Goal: Task Accomplishment & Management: Use online tool/utility

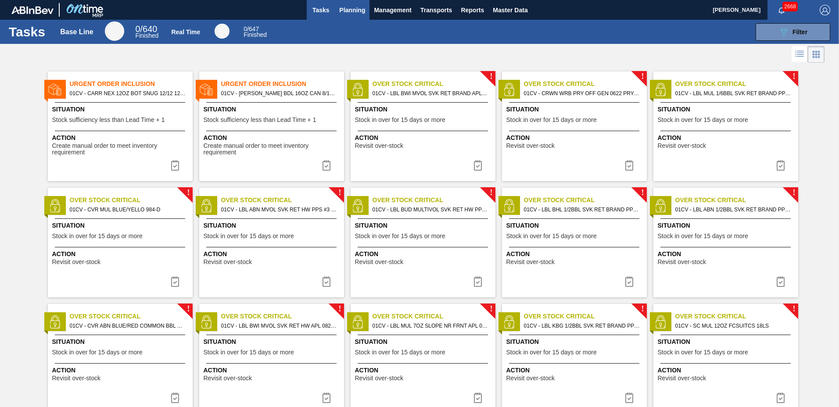
click at [350, 15] on button "Planning" at bounding box center [352, 10] width 35 height 20
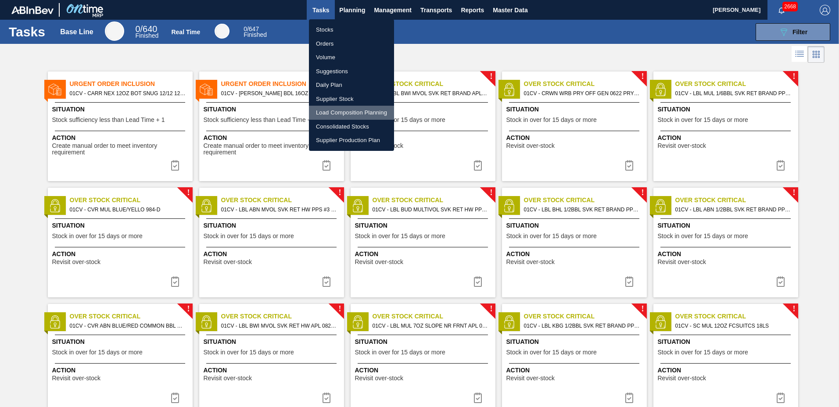
click at [343, 108] on li "Load Composition Planning" at bounding box center [351, 113] width 85 height 14
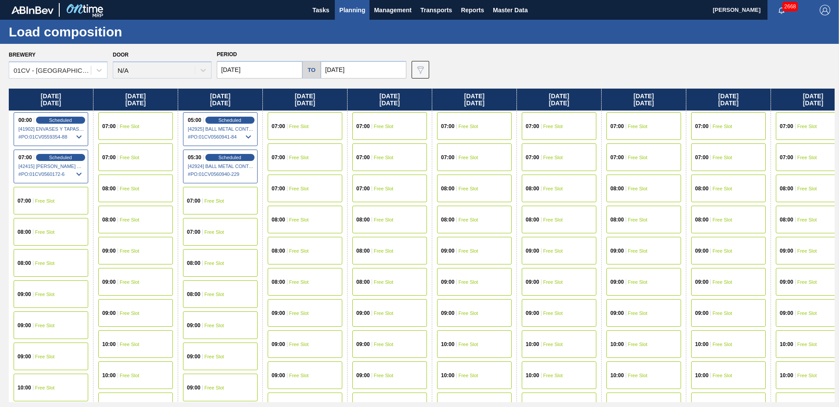
click at [252, 74] on input "[DATE]" at bounding box center [260, 70] width 86 height 18
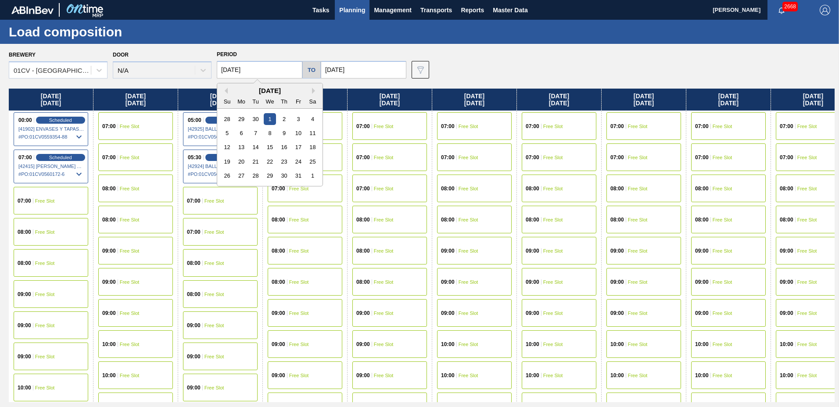
click at [228, 92] on div "[DATE]" at bounding box center [269, 90] width 105 height 7
click at [224, 88] on button "Previous Month" at bounding box center [225, 91] width 6 height 6
click at [224, 166] on div "21" at bounding box center [227, 162] width 12 height 12
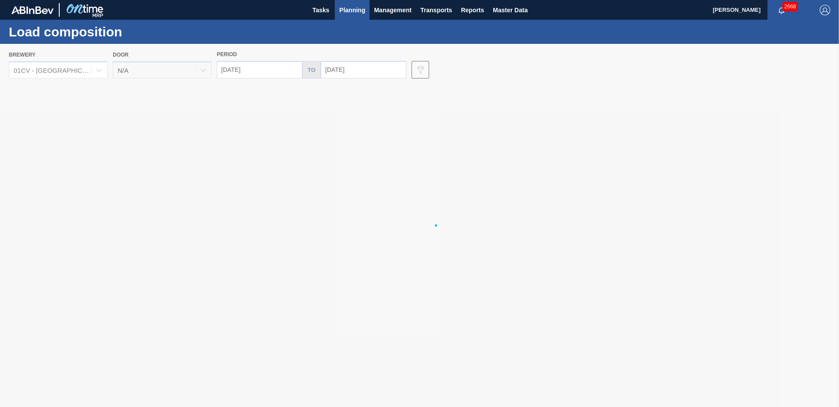
type input "[DATE]"
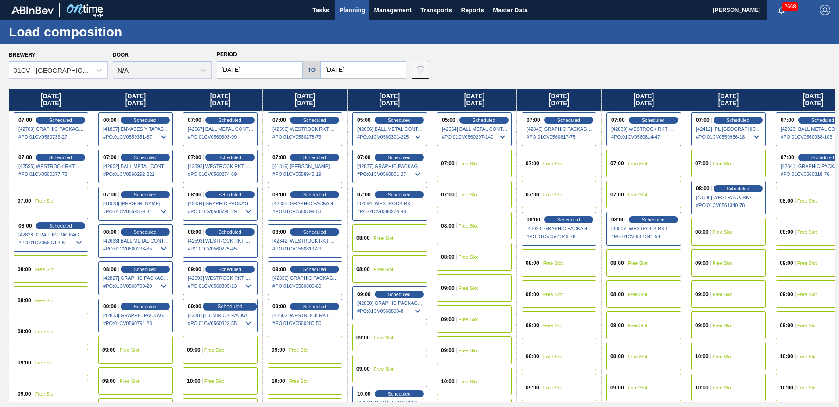
click at [229, 307] on span "Scheduled" at bounding box center [229, 307] width 25 height 6
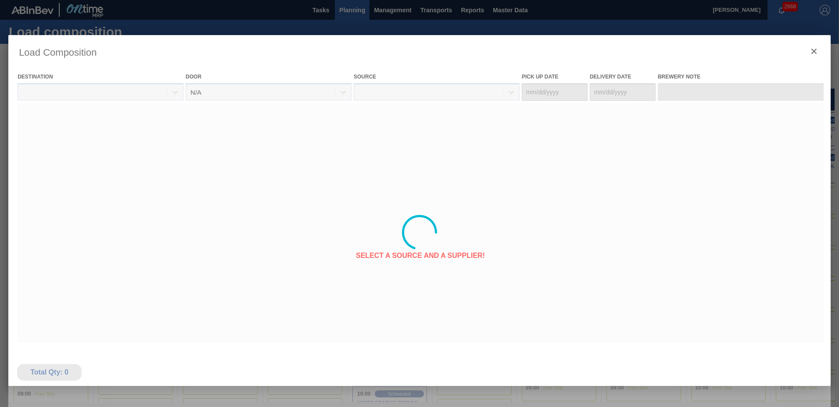
type Date "[DATE]"
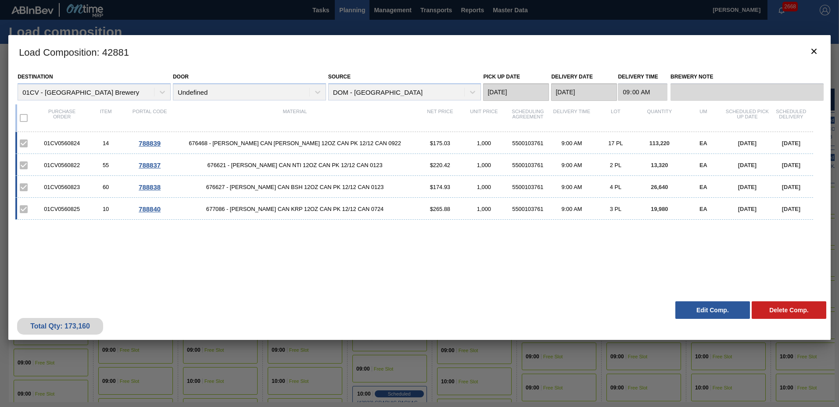
click at [212, 293] on div "Destination 01CV - [GEOGRAPHIC_DATA] Brewery Door Undefined Source DOM - [GEOGR…" at bounding box center [419, 182] width 822 height 229
click at [121, 51] on h3 "Load Composition : 42881" at bounding box center [419, 51] width 822 height 33
copy h3 "42881"
click at [813, 51] on icon "botão de ícone" at bounding box center [813, 51] width 5 height 5
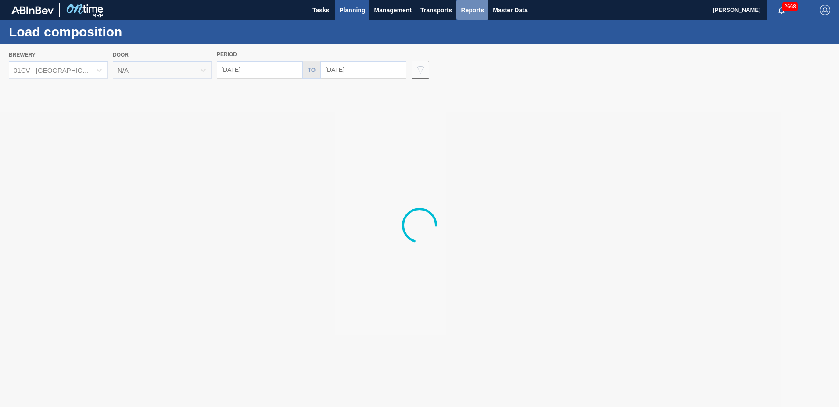
click at [474, 13] on span "Reports" at bounding box center [472, 10] width 23 height 11
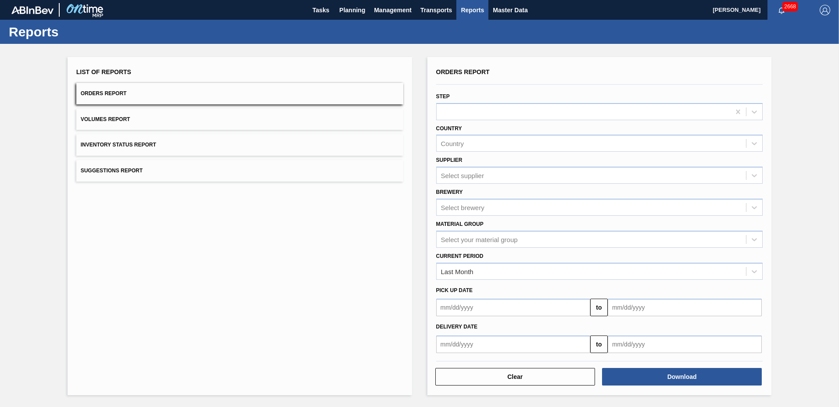
click at [346, 258] on div "List of Reports Orders Report Volumes Report Inventory Status Report Suggestion…" at bounding box center [240, 226] width 344 height 338
click at [346, 13] on span "Planning" at bounding box center [352, 10] width 26 height 11
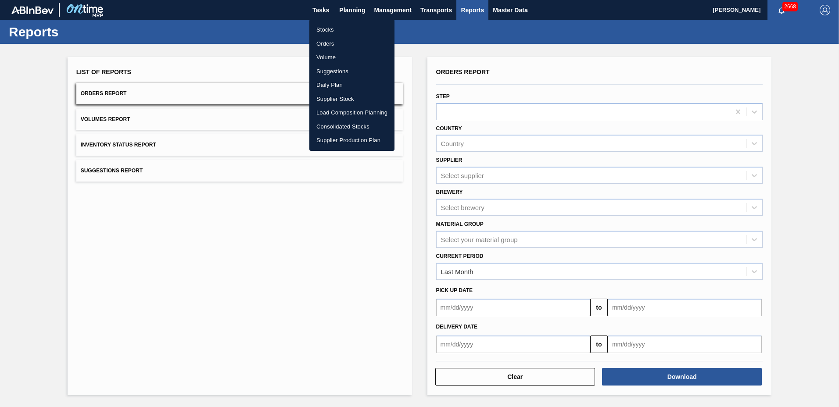
click at [336, 28] on li "Stocks" at bounding box center [351, 30] width 85 height 14
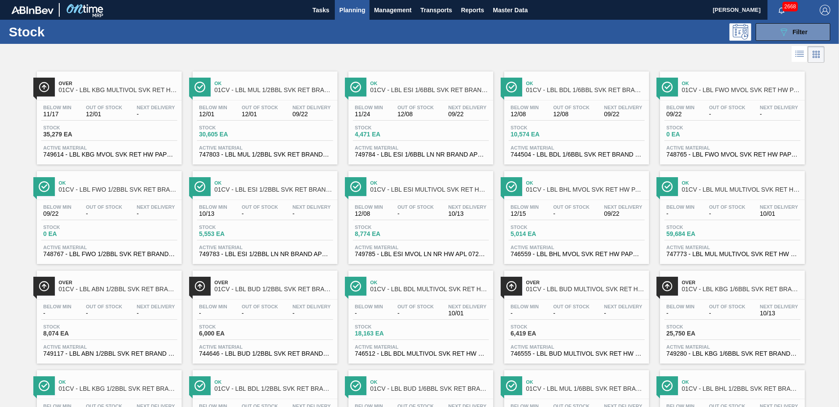
click at [282, 35] on div "089F7B8B-B2A5-4AFE-B5C0-19BA573D28AC Filter" at bounding box center [487, 32] width 694 height 18
click at [361, 7] on span "Planning" at bounding box center [352, 10] width 26 height 11
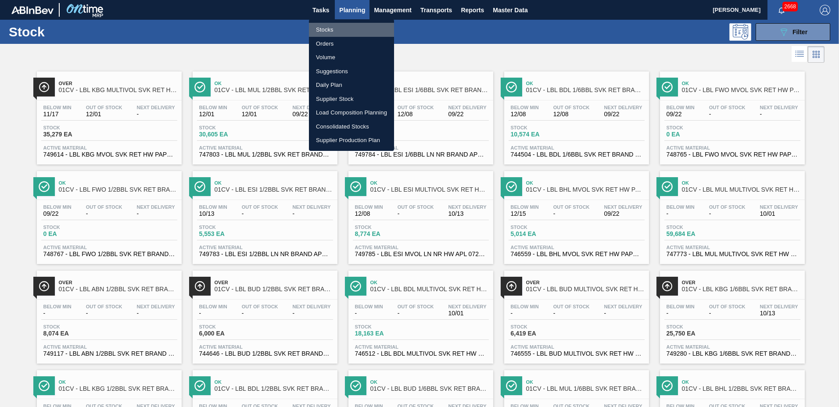
click at [355, 29] on li "Stocks" at bounding box center [351, 30] width 85 height 14
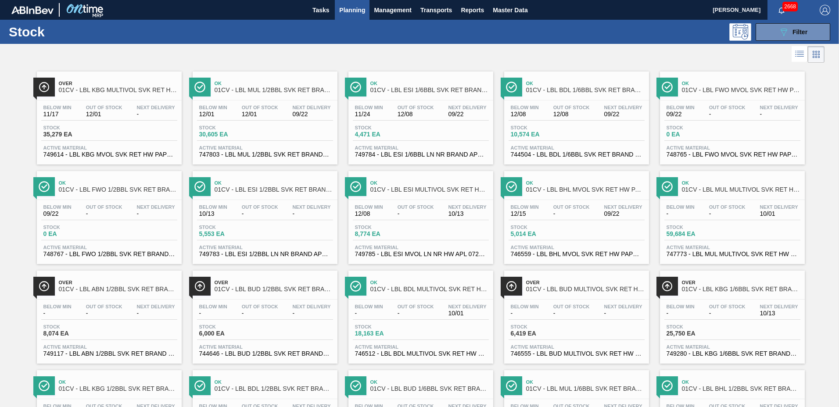
click at [353, 39] on div "089F7B8B-B2A5-4AFE-B5C0-19BA573D28AC Filter" at bounding box center [487, 32] width 694 height 18
click at [474, 12] on span "Reports" at bounding box center [472, 10] width 23 height 11
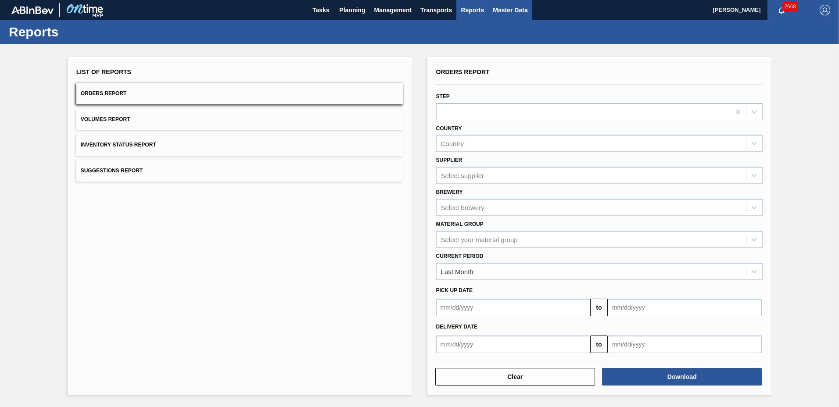
click at [514, 9] on span "Master Data" at bounding box center [510, 10] width 35 height 11
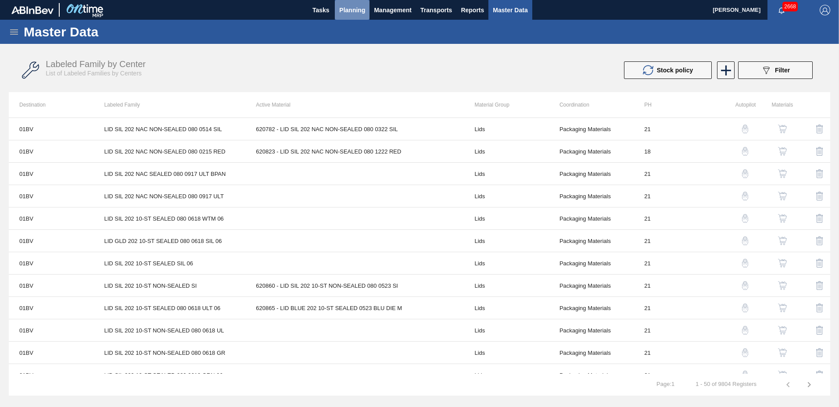
click at [352, 14] on span "Planning" at bounding box center [352, 10] width 26 height 11
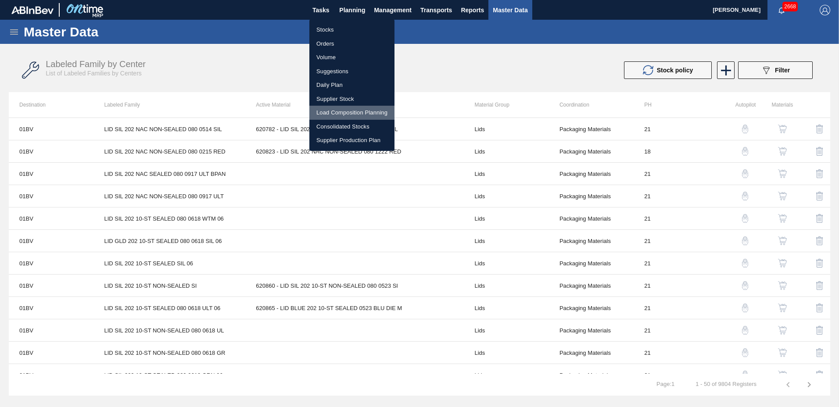
click at [355, 111] on li "Load Composition Planning" at bounding box center [351, 113] width 85 height 14
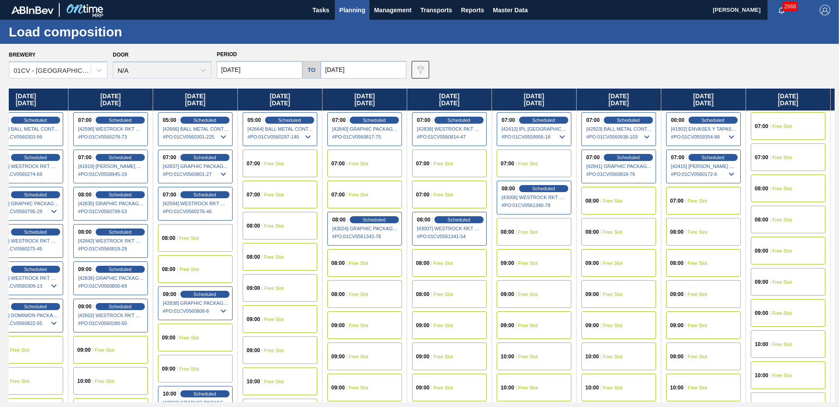
drag, startPoint x: 714, startPoint y: 94, endPoint x: 510, endPoint y: 90, distance: 203.6
click at [510, 90] on div "[DATE] 07:00 Scheduled [42783] GRAPHIC PACKAGING INTERNATIONA - 0008221069 # PO…" at bounding box center [422, 246] width 826 height 314
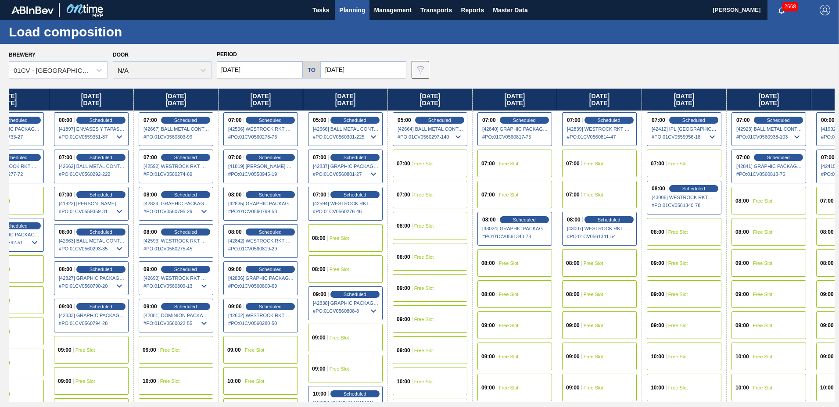
drag, startPoint x: 510, startPoint y: 90, endPoint x: 676, endPoint y: 85, distance: 165.9
click at [676, 85] on div "Brewery 01CV - [GEOGRAPHIC_DATA] Brewery Door N/A Period [DATE] to [DATE] Data …" at bounding box center [419, 225] width 839 height 363
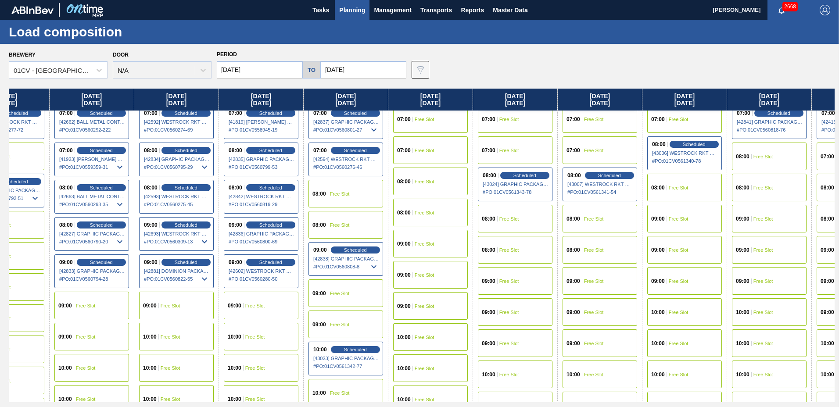
scroll to position [0, 44]
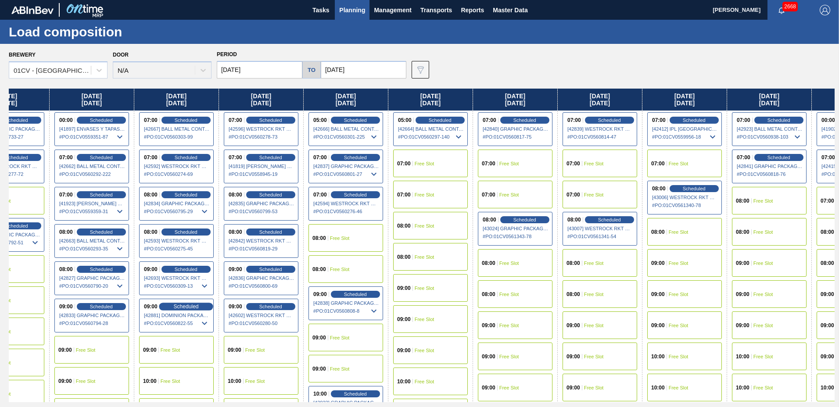
click at [188, 307] on span "Scheduled" at bounding box center [185, 307] width 25 height 6
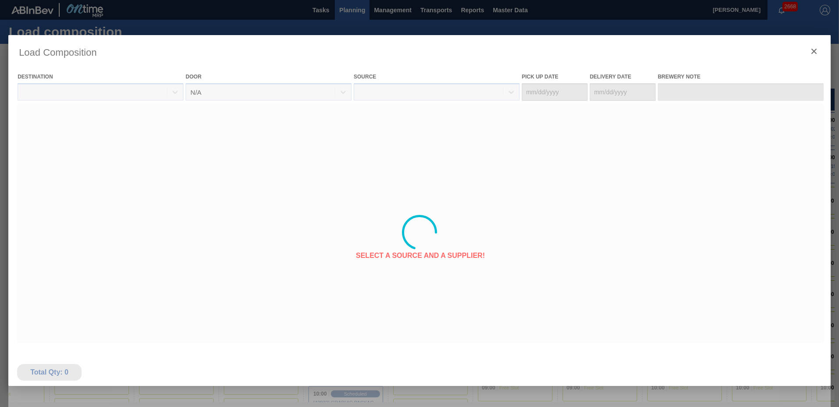
type Date "[DATE]"
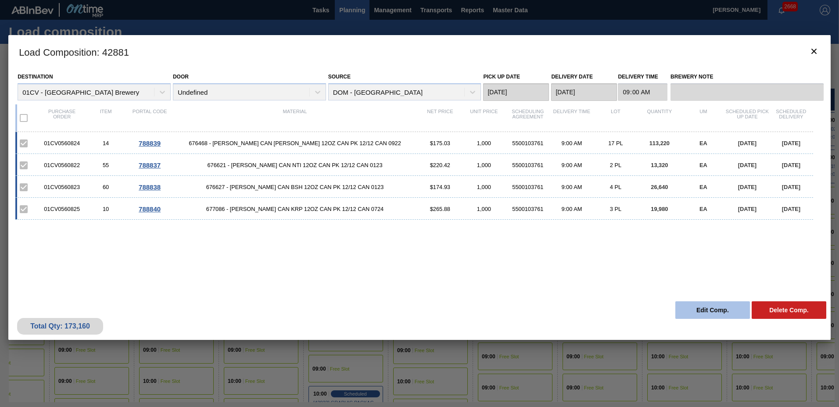
click at [691, 309] on button "Edit Comp." at bounding box center [712, 310] width 75 height 18
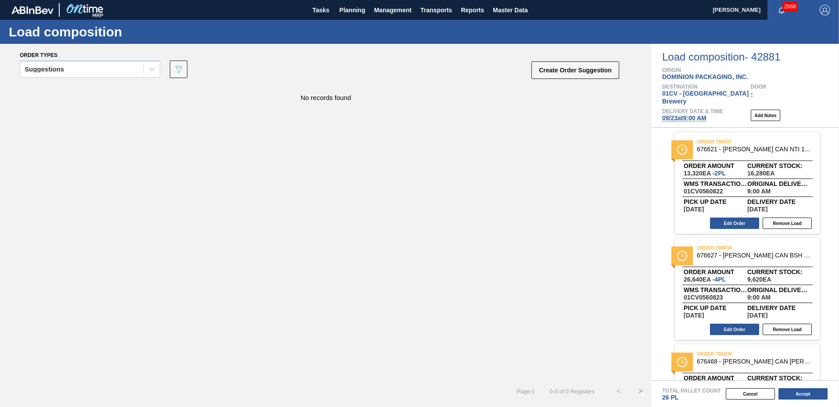
click at [684, 114] on span "[DATE] 9:00 AM" at bounding box center [684, 117] width 44 height 7
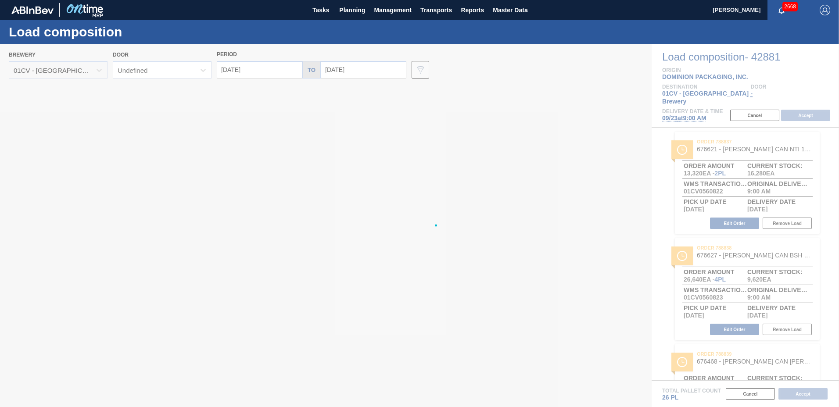
type input "[DATE]"
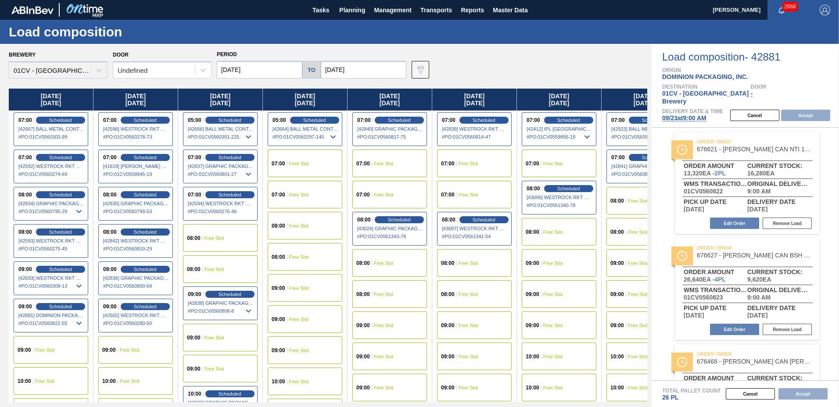
click at [222, 238] on span "Free Slot" at bounding box center [214, 238] width 20 height 5
click at [805, 100] on div "Destination 01CV - [GEOGRAPHIC_DATA] Brewery Door -" at bounding box center [750, 96] width 177 height 25
click at [803, 110] on button "Accept" at bounding box center [805, 115] width 49 height 11
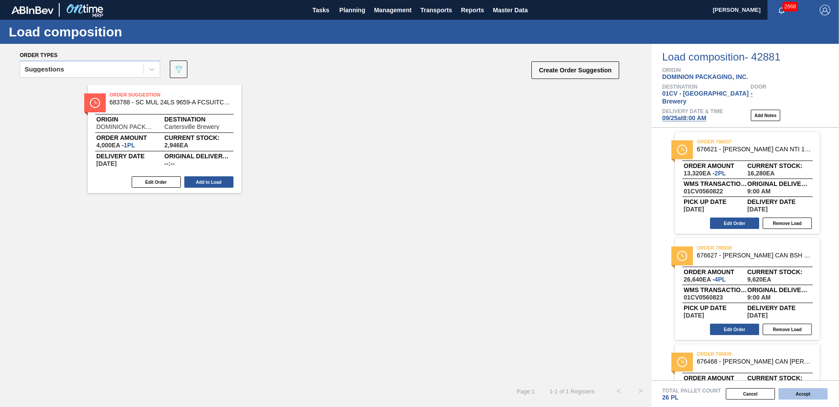
click at [798, 391] on button "Accept" at bounding box center [802, 393] width 49 height 11
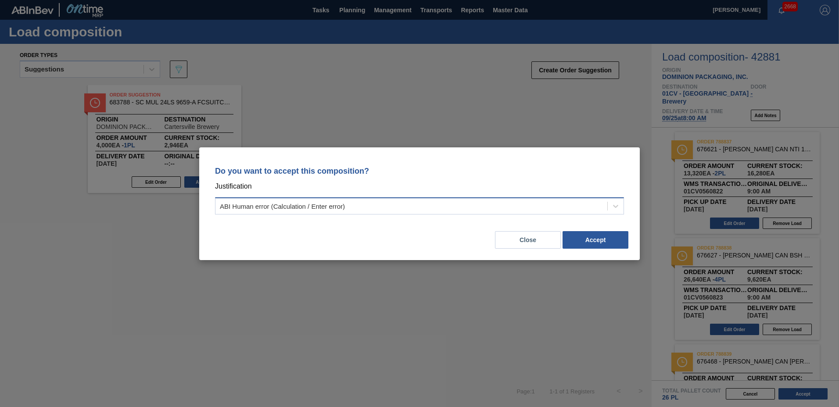
click at [544, 207] on div "ABI Human error (Calculation / Enter error)" at bounding box center [411, 206] width 392 height 13
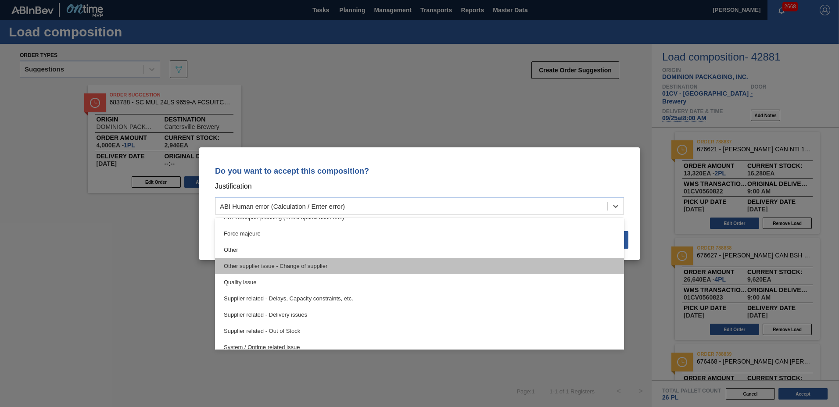
scroll to position [164, 0]
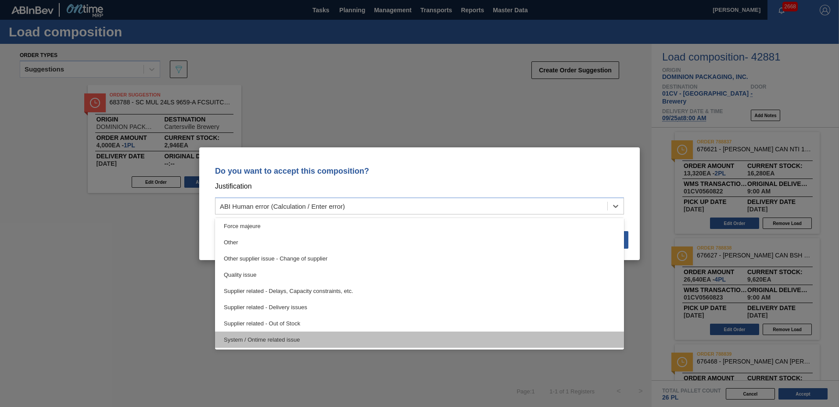
click at [459, 335] on div "System / Ontime related issue" at bounding box center [419, 340] width 409 height 16
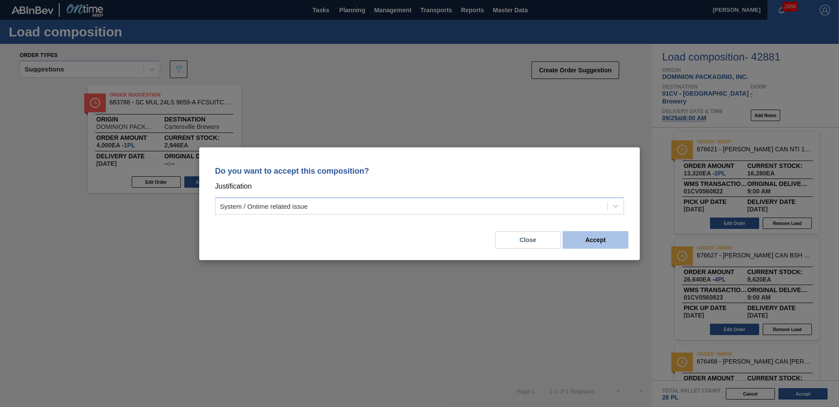
click at [616, 237] on button "Accept" at bounding box center [595, 240] width 66 height 18
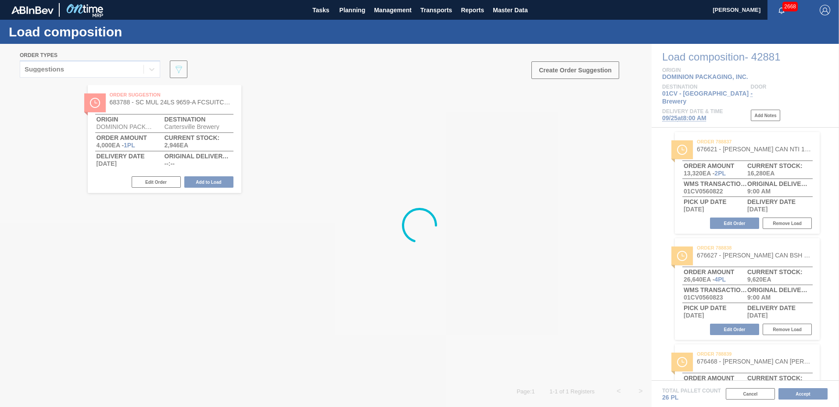
click at [427, 201] on div at bounding box center [419, 225] width 839 height 363
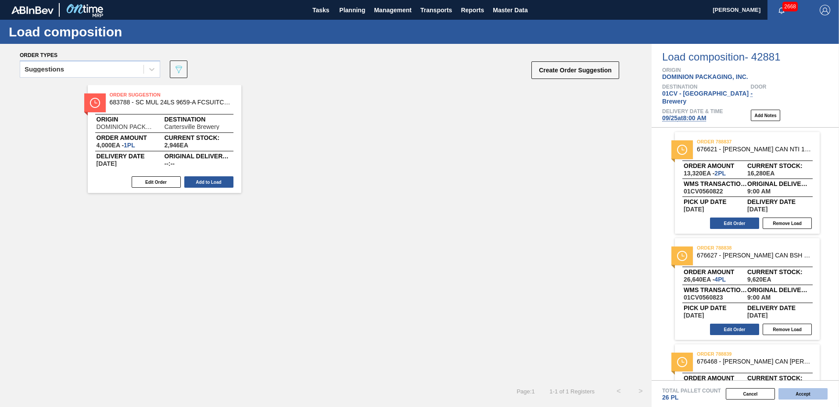
click at [808, 393] on button "Accept" at bounding box center [802, 393] width 49 height 11
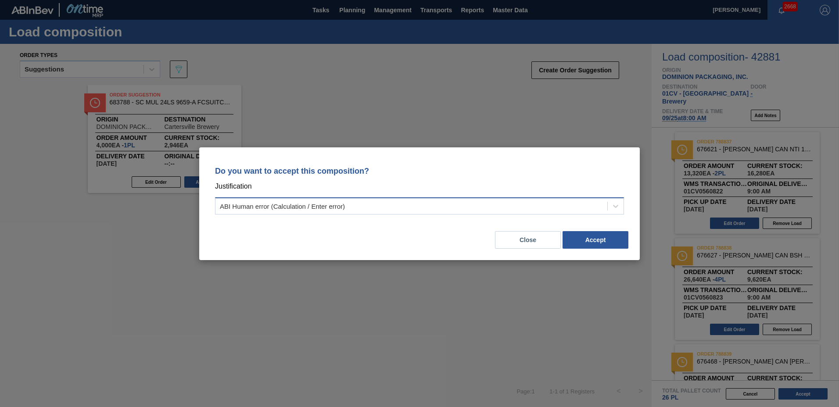
click at [541, 197] on div "ABI Human error (Calculation / Enter error)" at bounding box center [419, 205] width 409 height 17
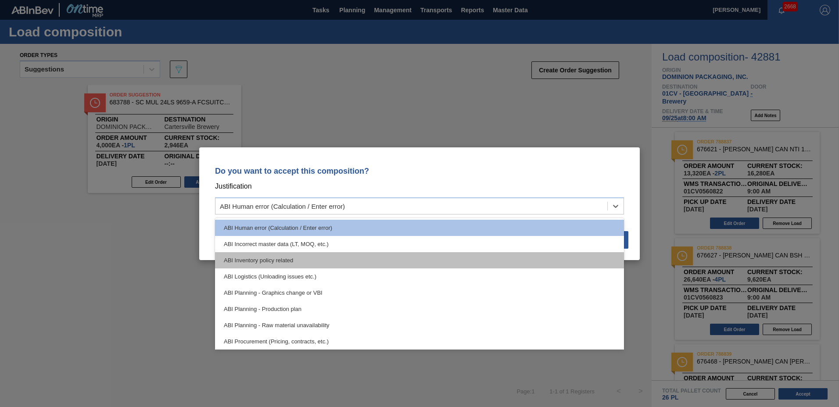
scroll to position [164, 0]
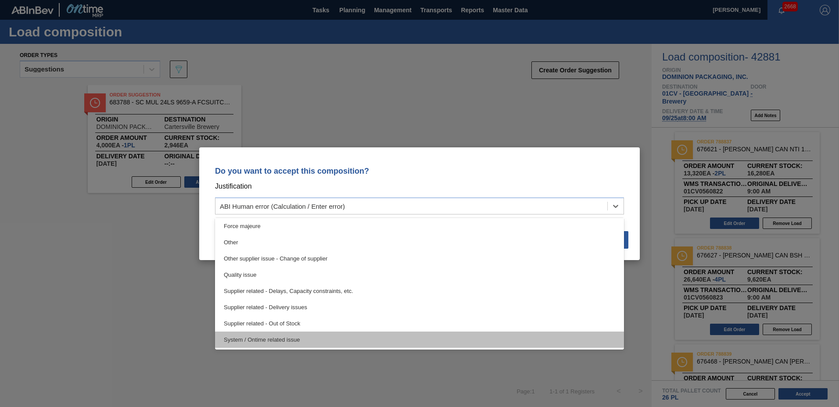
click at [539, 336] on div "System / Ontime related issue" at bounding box center [419, 340] width 409 height 16
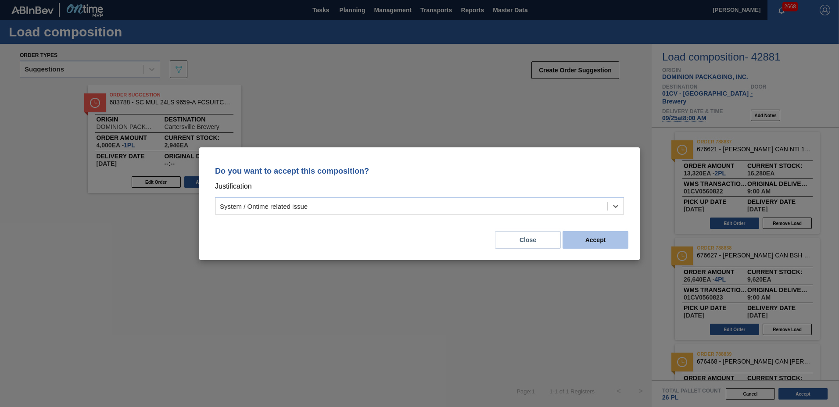
click at [595, 242] on button "Accept" at bounding box center [595, 240] width 66 height 18
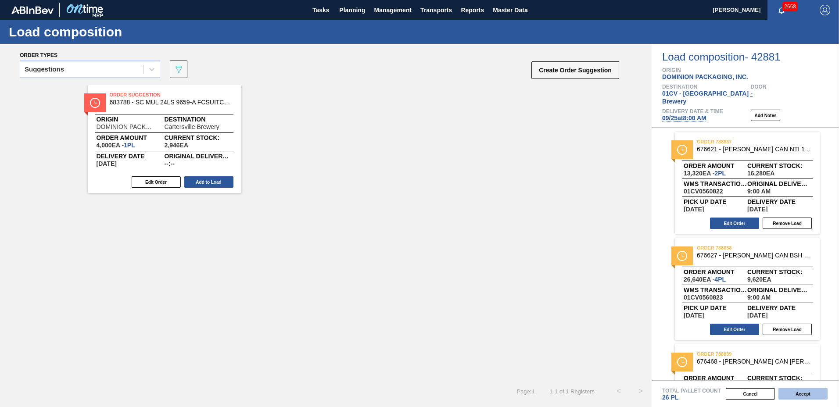
click at [825, 391] on button "Accept" at bounding box center [802, 393] width 49 height 11
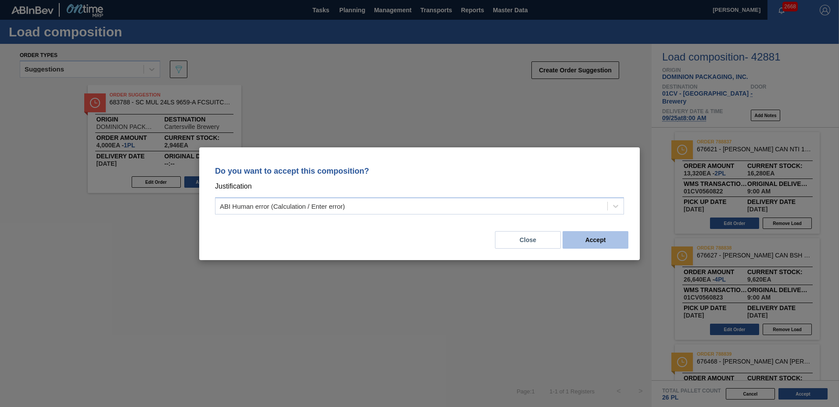
click at [608, 243] on button "Accept" at bounding box center [595, 240] width 66 height 18
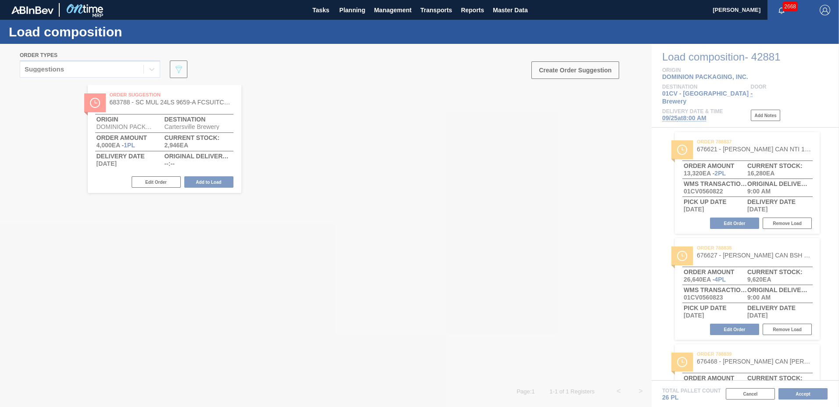
click at [410, 259] on div at bounding box center [419, 225] width 839 height 363
click at [422, 211] on icon at bounding box center [419, 225] width 35 height 35
click at [792, 376] on div at bounding box center [419, 225] width 839 height 363
click at [478, 179] on div at bounding box center [419, 225] width 839 height 363
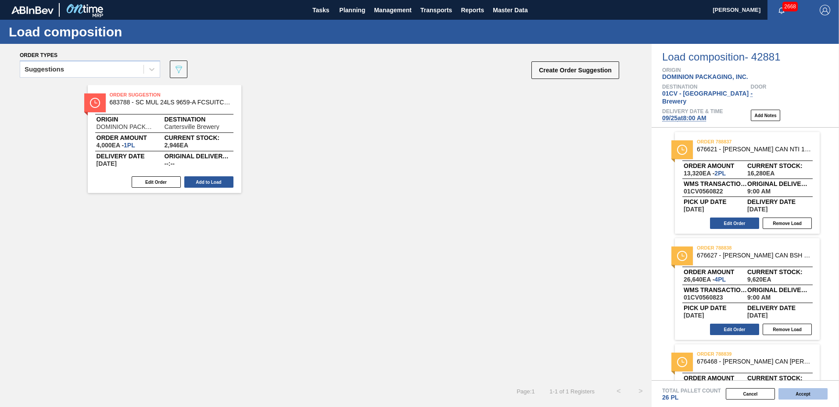
click at [801, 393] on button "Accept" at bounding box center [802, 393] width 49 height 11
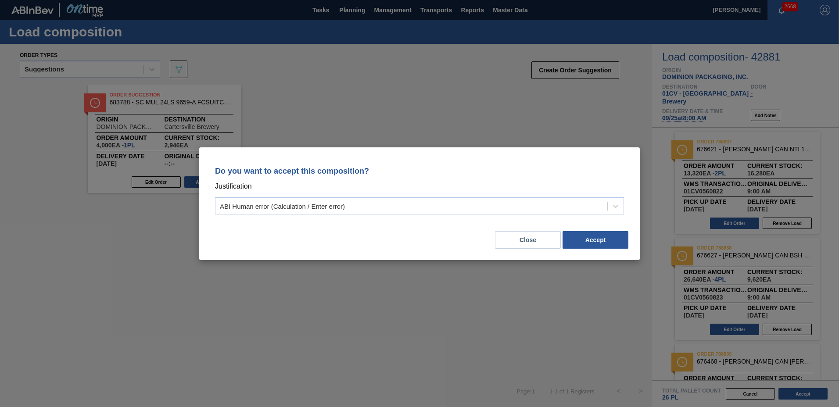
click at [612, 249] on div "Close Accept" at bounding box center [419, 235] width 419 height 30
click at [590, 237] on button "Accept" at bounding box center [595, 240] width 66 height 18
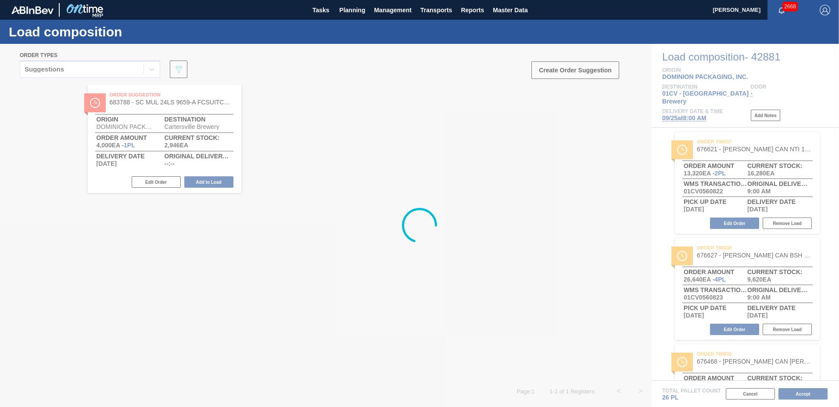
click at [362, 355] on div at bounding box center [419, 225] width 839 height 363
